Goal: Task Accomplishment & Management: Manage account settings

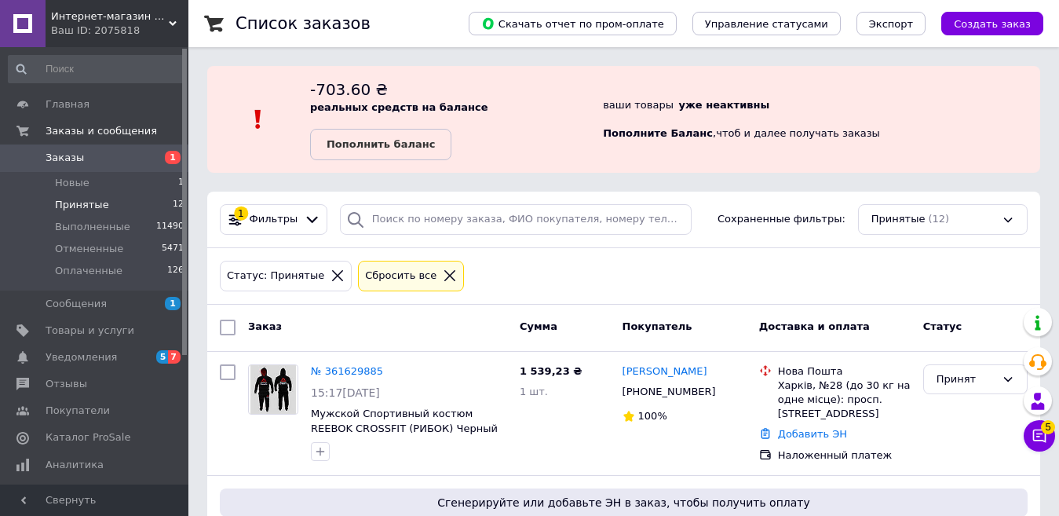
click at [422, 266] on div "Сбросить все" at bounding box center [411, 276] width 106 height 31
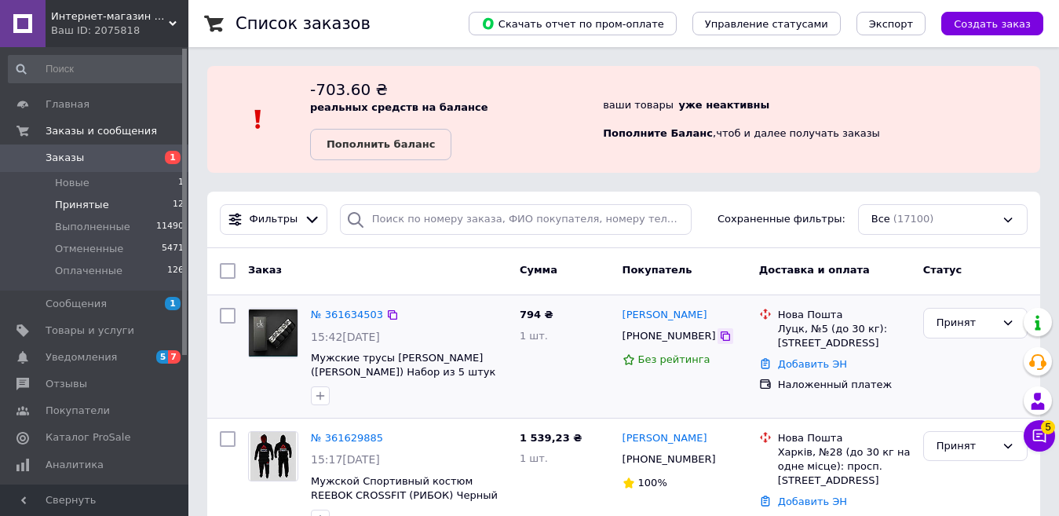
click at [719, 338] on icon at bounding box center [725, 336] width 13 height 13
click at [789, 326] on div "Луцк, №5 (до 30 кг): [STREET_ADDRESS]" at bounding box center [844, 336] width 133 height 28
copy div "Луцк"
click at [944, 340] on div "Принят" at bounding box center [975, 356] width 117 height 110
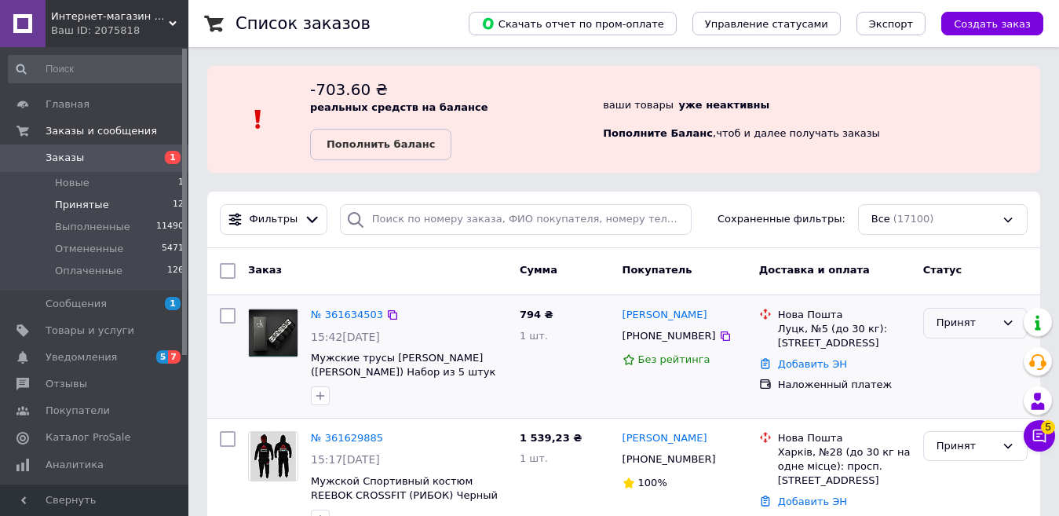
click at [954, 320] on div "Принят" at bounding box center [965, 323] width 59 height 16
click at [952, 363] on li "Выполнен" at bounding box center [975, 355] width 103 height 29
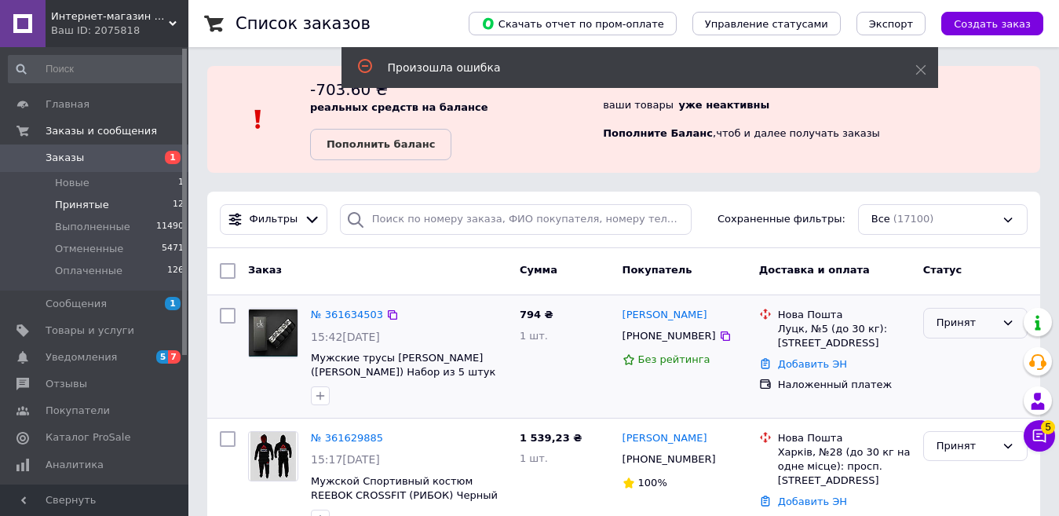
click at [946, 321] on div "Принят" at bounding box center [965, 323] width 59 height 16
click at [931, 352] on li "Выполнен" at bounding box center [975, 355] width 103 height 29
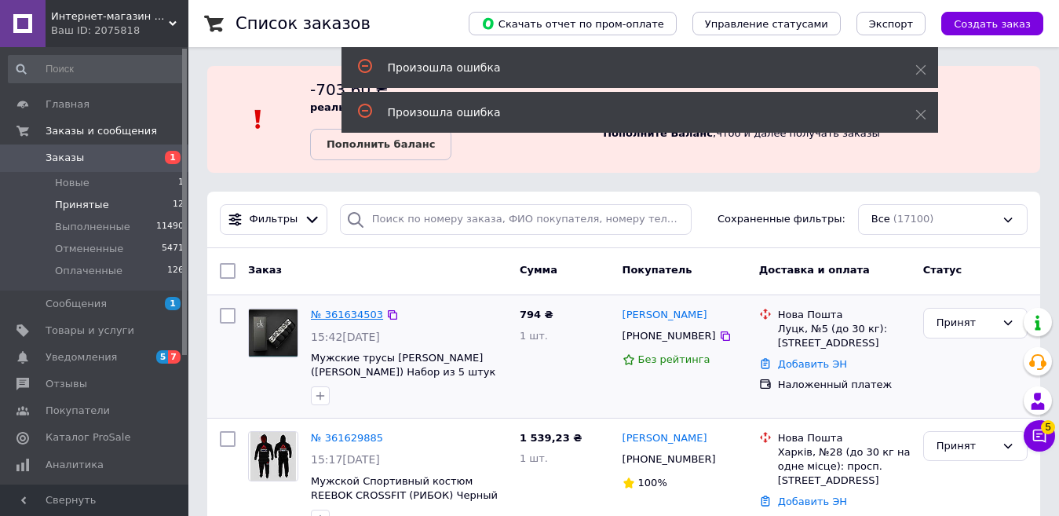
click at [326, 312] on link "№ 361634503" at bounding box center [347, 314] width 72 height 12
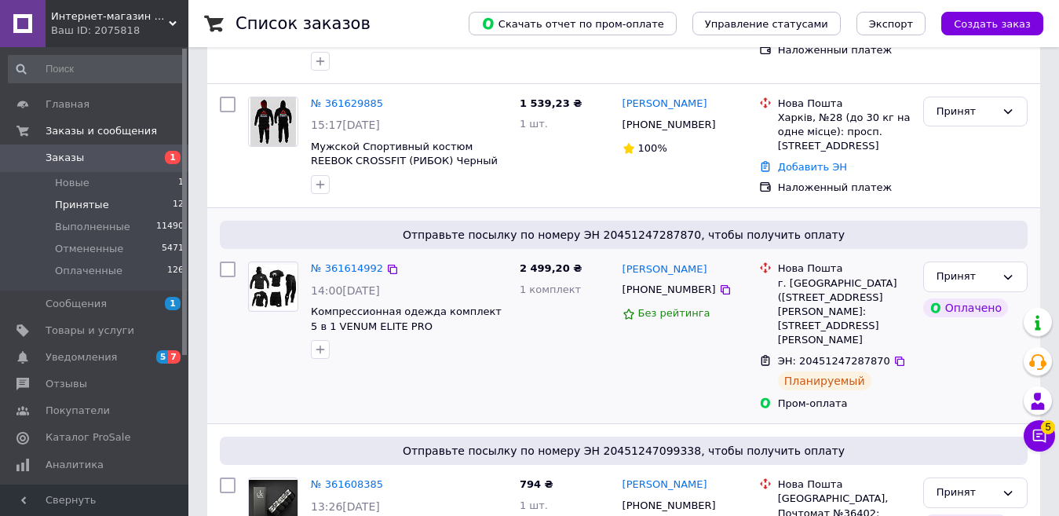
scroll to position [471, 0]
